Goal: Check status: Check status

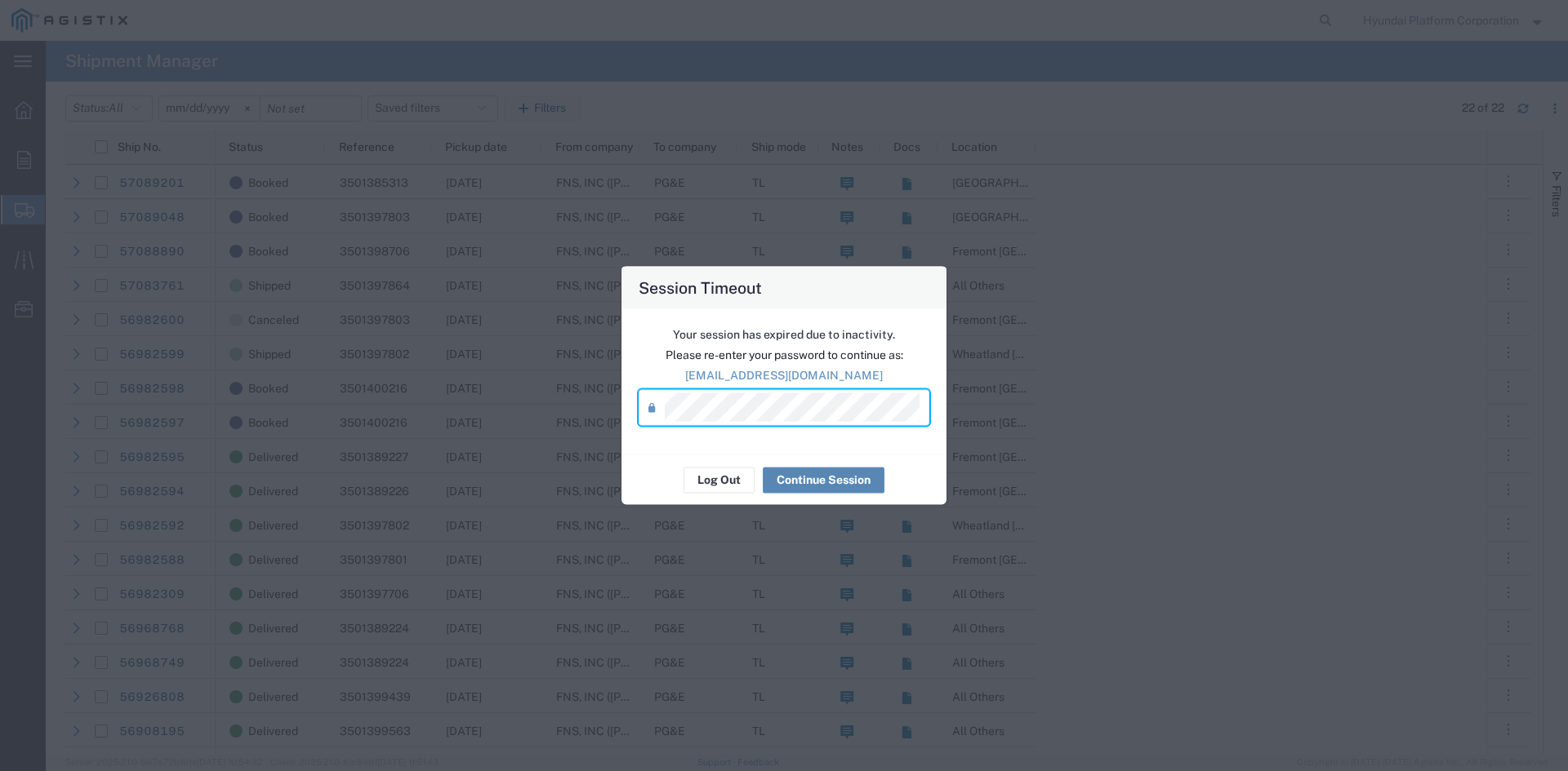
click at [801, 467] on button "Continue Session" at bounding box center [823, 480] width 122 height 27
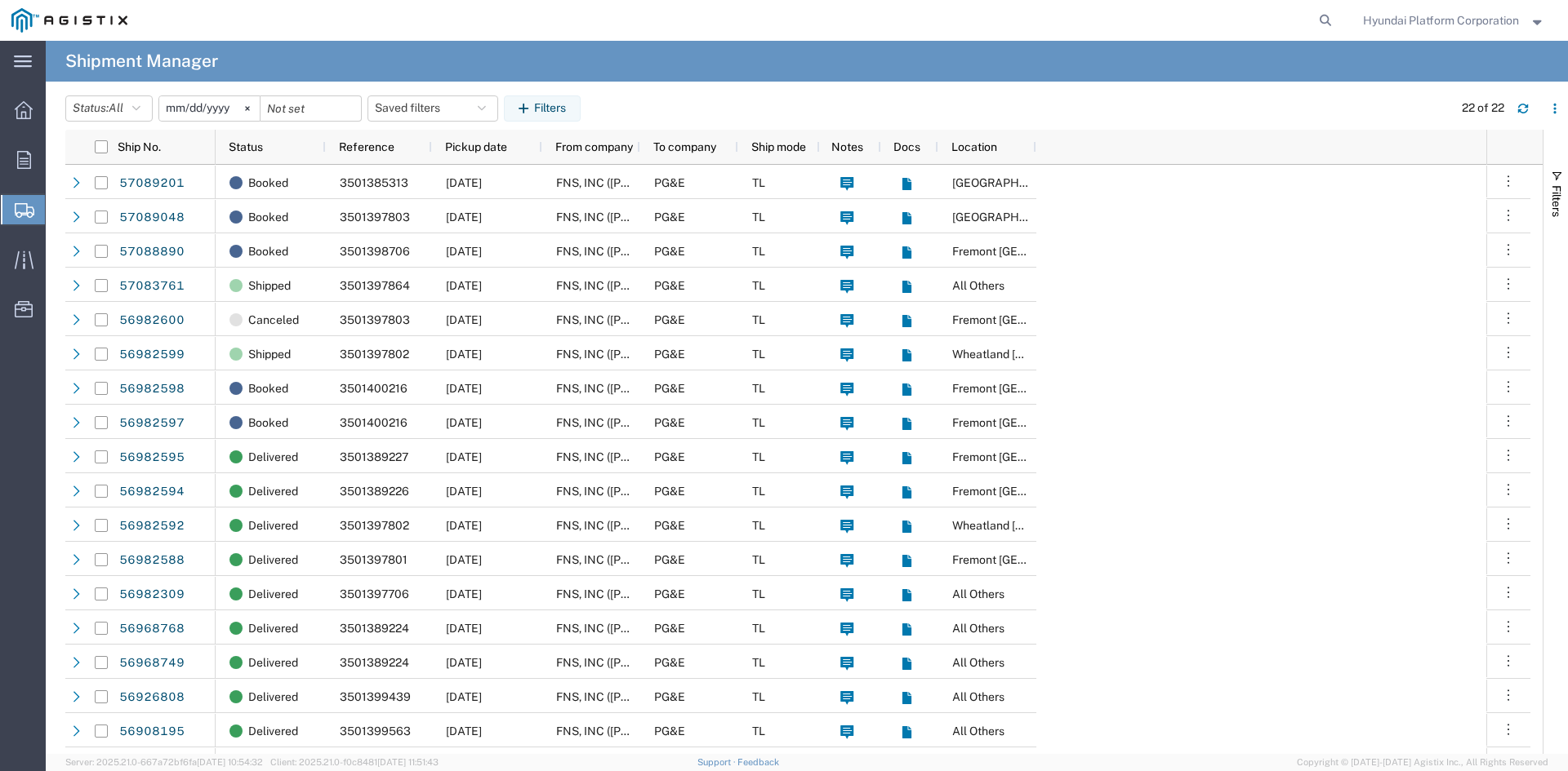
drag, startPoint x: 1183, startPoint y: 326, endPoint x: 1145, endPoint y: 279, distance: 60.4
click at [1145, 279] on div "Booked 3501385313 10/20/2025 FNS, INC (Harmon)(C/O Hyundai Corporation) PG&E TL…" at bounding box center [850, 542] width 1270 height 754
